Goal: Task Accomplishment & Management: Complete application form

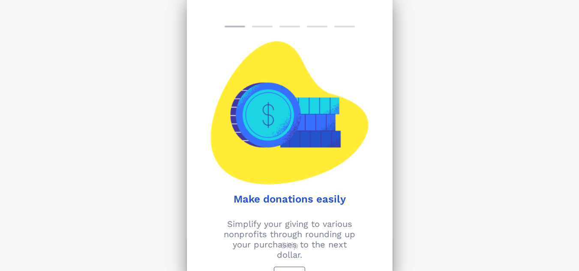
scroll to position [129, 0]
click at [288, 268] on button "Next" at bounding box center [289, 274] width 31 height 15
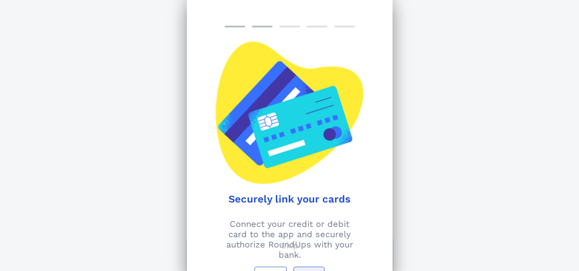
click at [288, 268] on div "Back Next" at bounding box center [290, 274] width 206 height 15
click at [277, 270] on button "Back" at bounding box center [271, 274] width 32 height 15
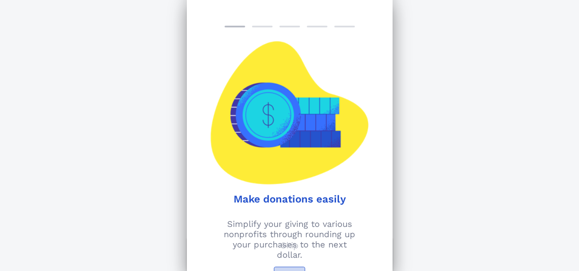
click at [277, 269] on button "Next" at bounding box center [289, 274] width 31 height 15
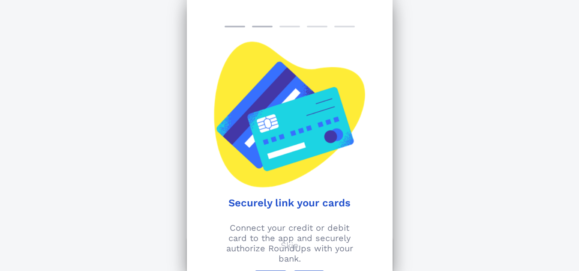
click at [304, 268] on div "Securely link your cards Connect your credit or debit card to the app and secur…" at bounding box center [290, 135] width 206 height 271
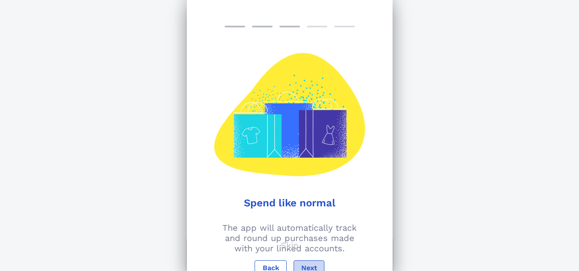
click at [309, 264] on button "Next" at bounding box center [309, 268] width 31 height 15
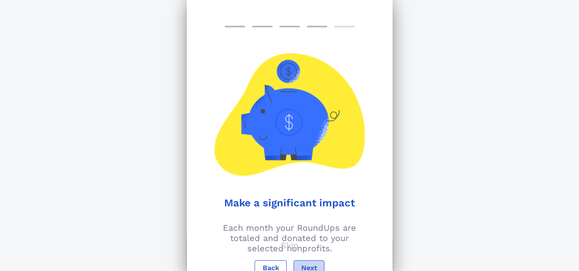
click at [309, 262] on button "Next" at bounding box center [309, 268] width 31 height 15
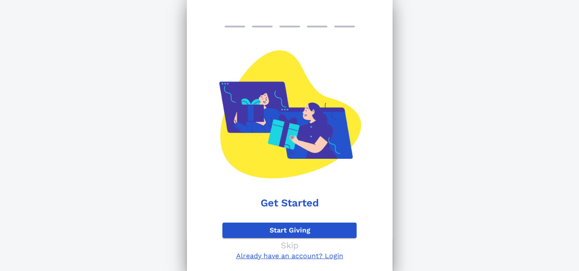
click at [290, 245] on p "Skip" at bounding box center [290, 246] width 18 height 10
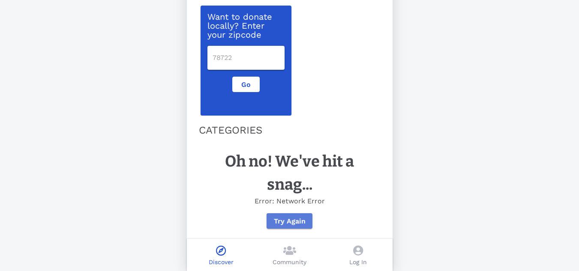
click at [280, 222] on span "Try Again" at bounding box center [290, 221] width 32 height 8
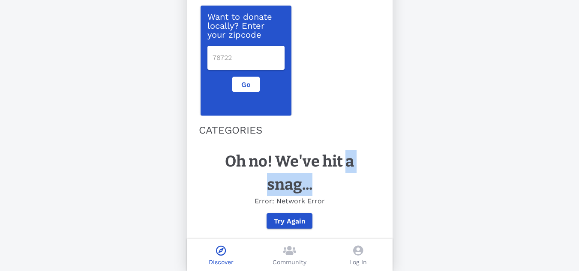
drag, startPoint x: 343, startPoint y: 156, endPoint x: 329, endPoint y: 181, distance: 28.1
click at [329, 181] on div "Oh no! We've hit a snag... Error: Network Error Try Again" at bounding box center [290, 189] width 182 height 89
click at [297, 217] on span "Try Again" at bounding box center [290, 221] width 32 height 8
click at [296, 217] on span "Try Again" at bounding box center [290, 221] width 32 height 8
